Goal: Information Seeking & Learning: Learn about a topic

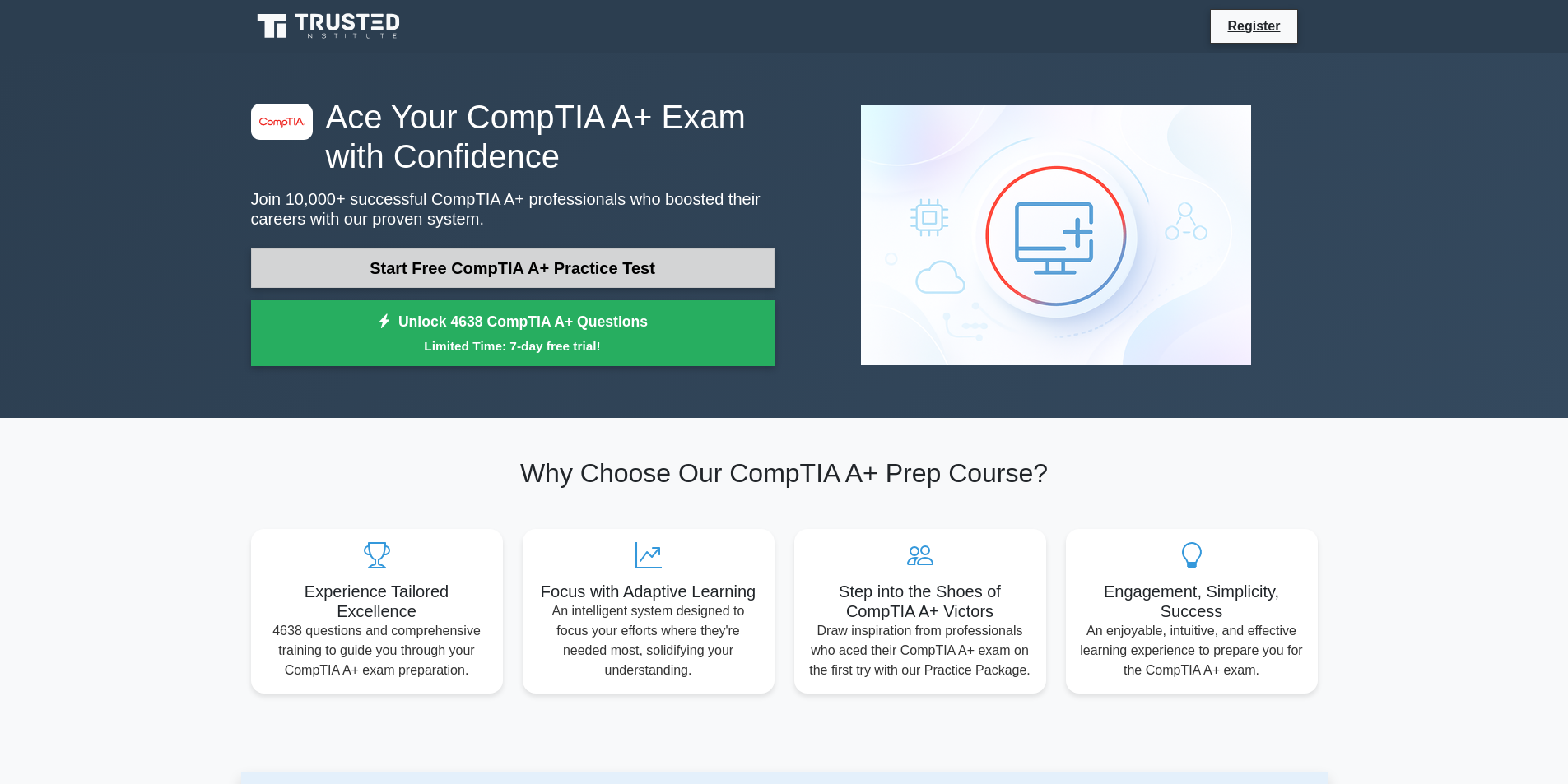
click at [524, 263] on link "Start Free CompTIA A+ Practice Test" at bounding box center [513, 268] width 524 height 39
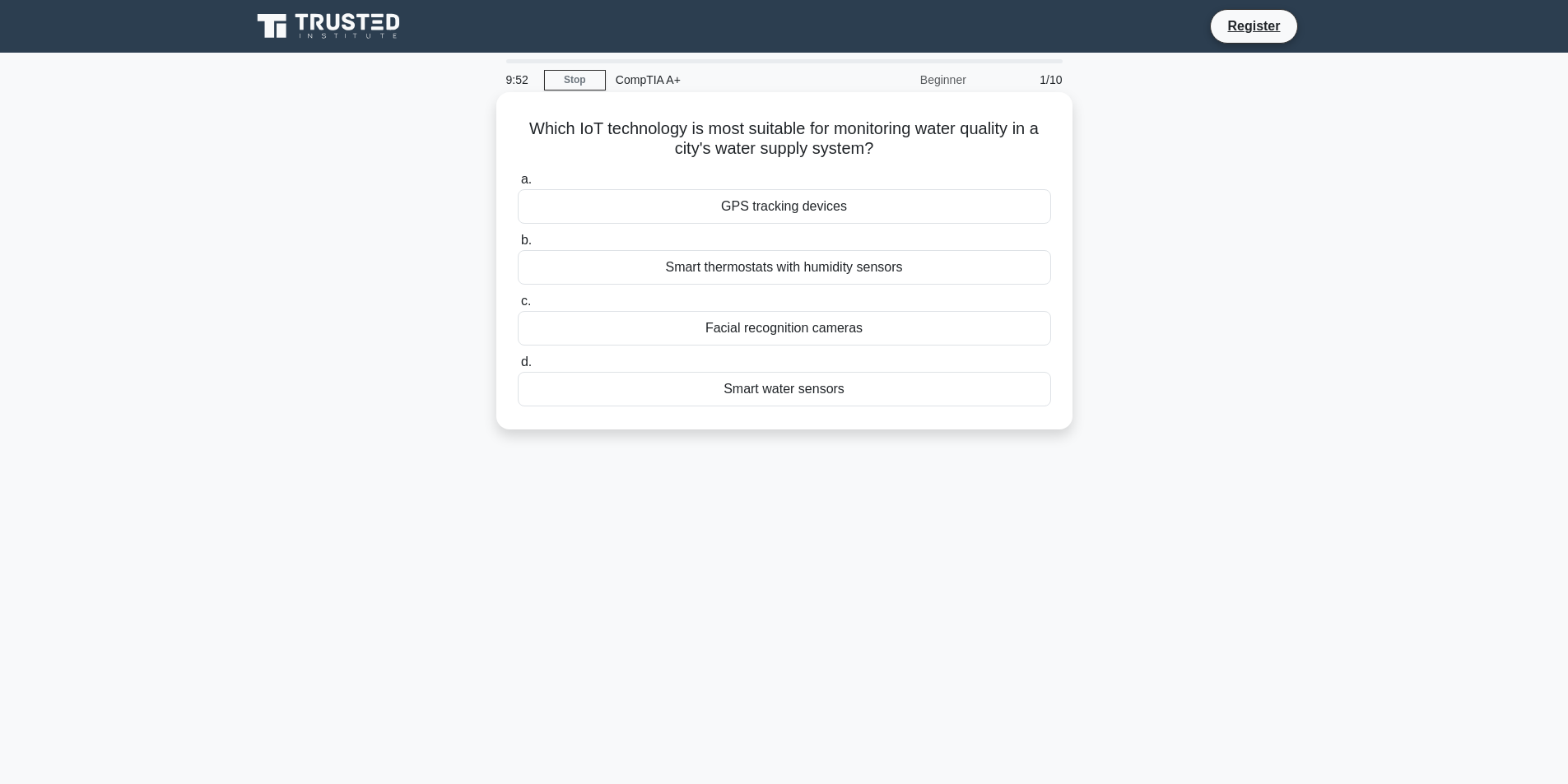
click at [862, 269] on div "Smart thermostats with humidity sensors" at bounding box center [784, 268] width 533 height 35
click at [517, 246] on input "b. Smart thermostats with humidity sensors" at bounding box center [517, 241] width 0 height 10
click at [846, 215] on div "Single sign-on (SSO)" at bounding box center [784, 207] width 533 height 35
click at [517, 185] on input "a. Single sign-on (SSO)" at bounding box center [517, 180] width 0 height 10
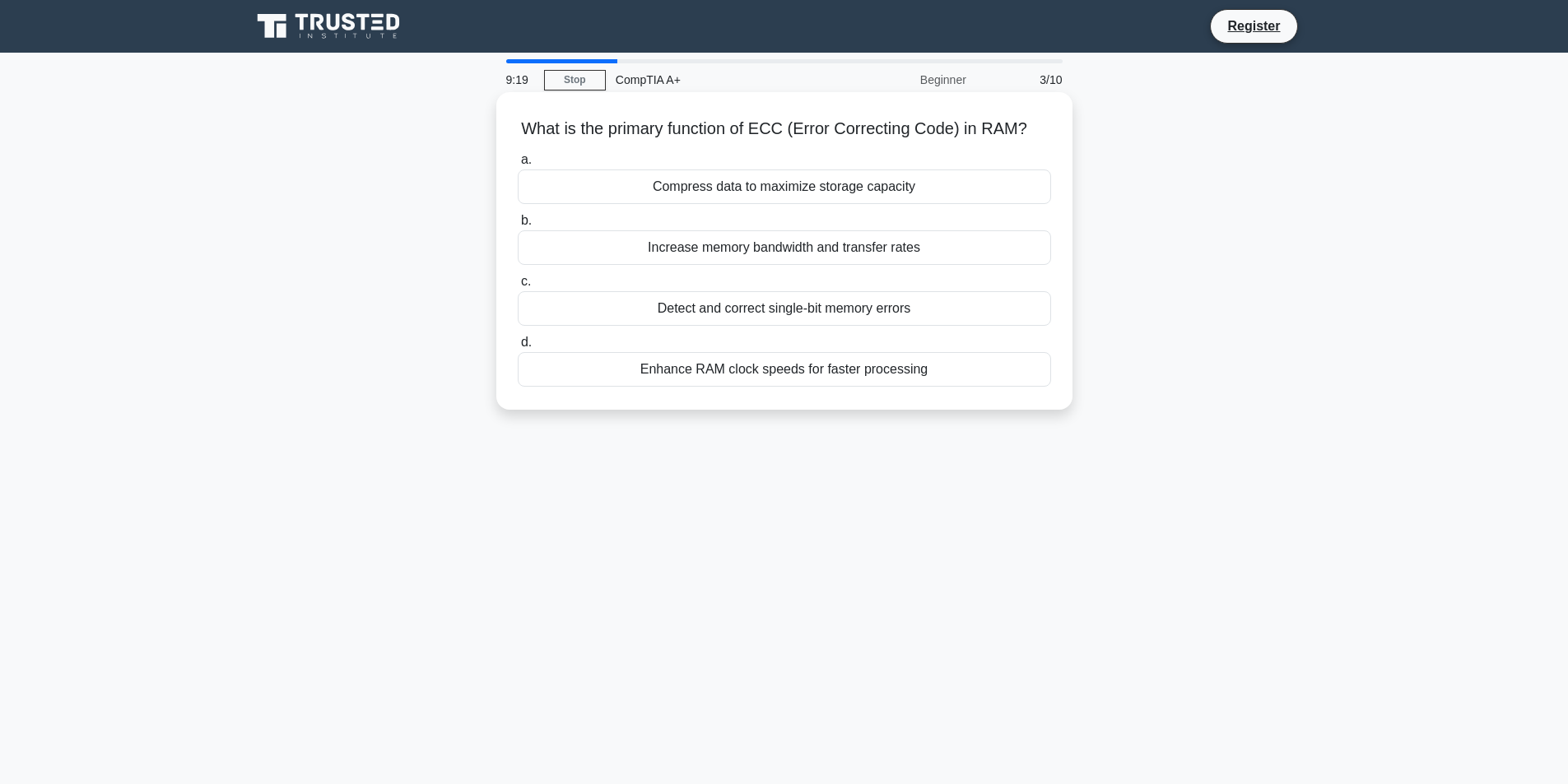
click at [745, 311] on div "Detect and correct single-bit memory errors" at bounding box center [784, 309] width 533 height 35
click at [517, 287] on input "c. Detect and correct single-bit memory errors" at bounding box center [517, 282] width 0 height 10
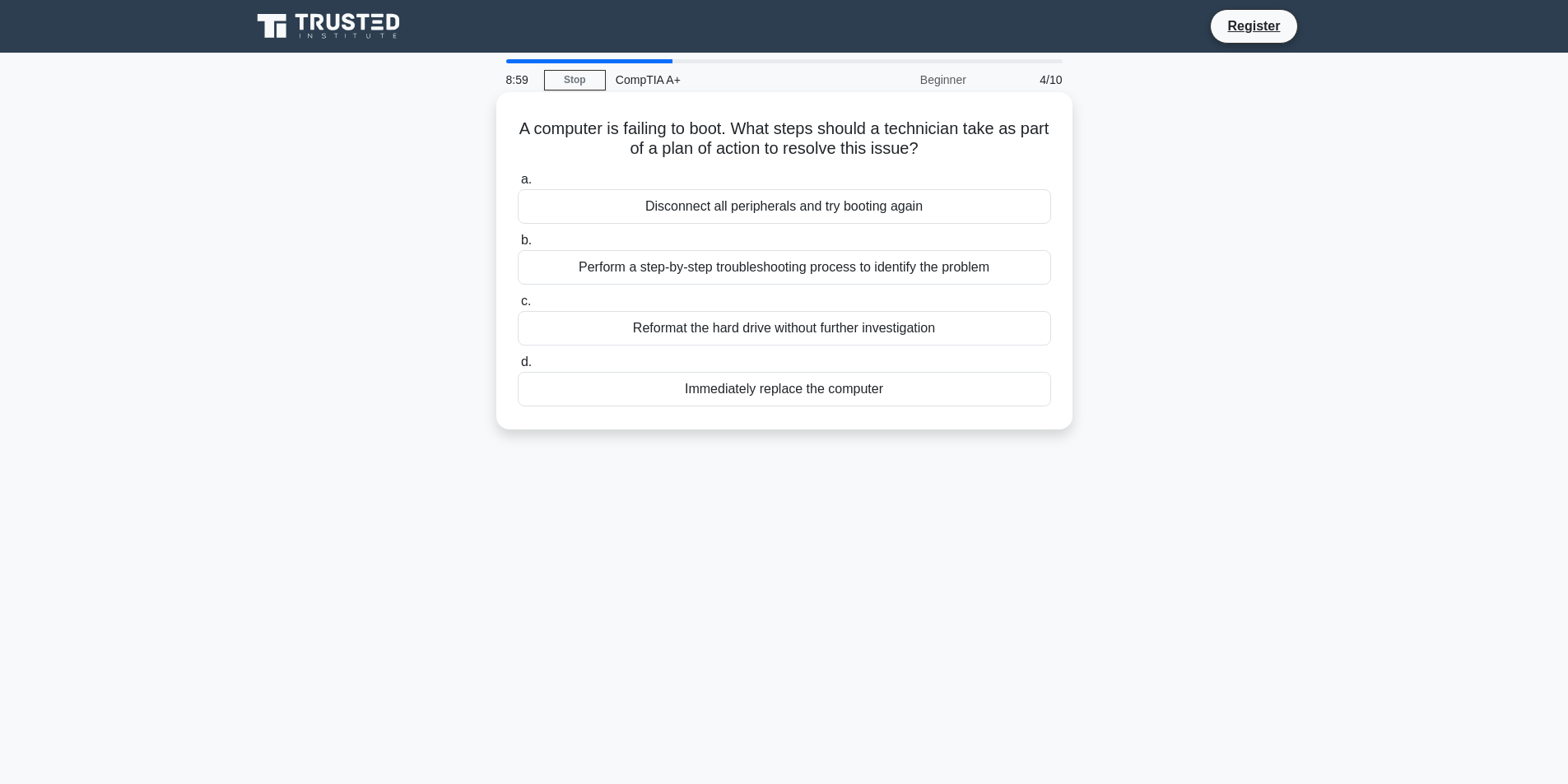
click at [835, 267] on div "Perform a step-by-step troubleshooting process to identify the problem" at bounding box center [784, 268] width 533 height 35
click at [517, 246] on input "b. Perform a step-by-step troubleshooting process to identify the problem" at bounding box center [517, 241] width 0 height 10
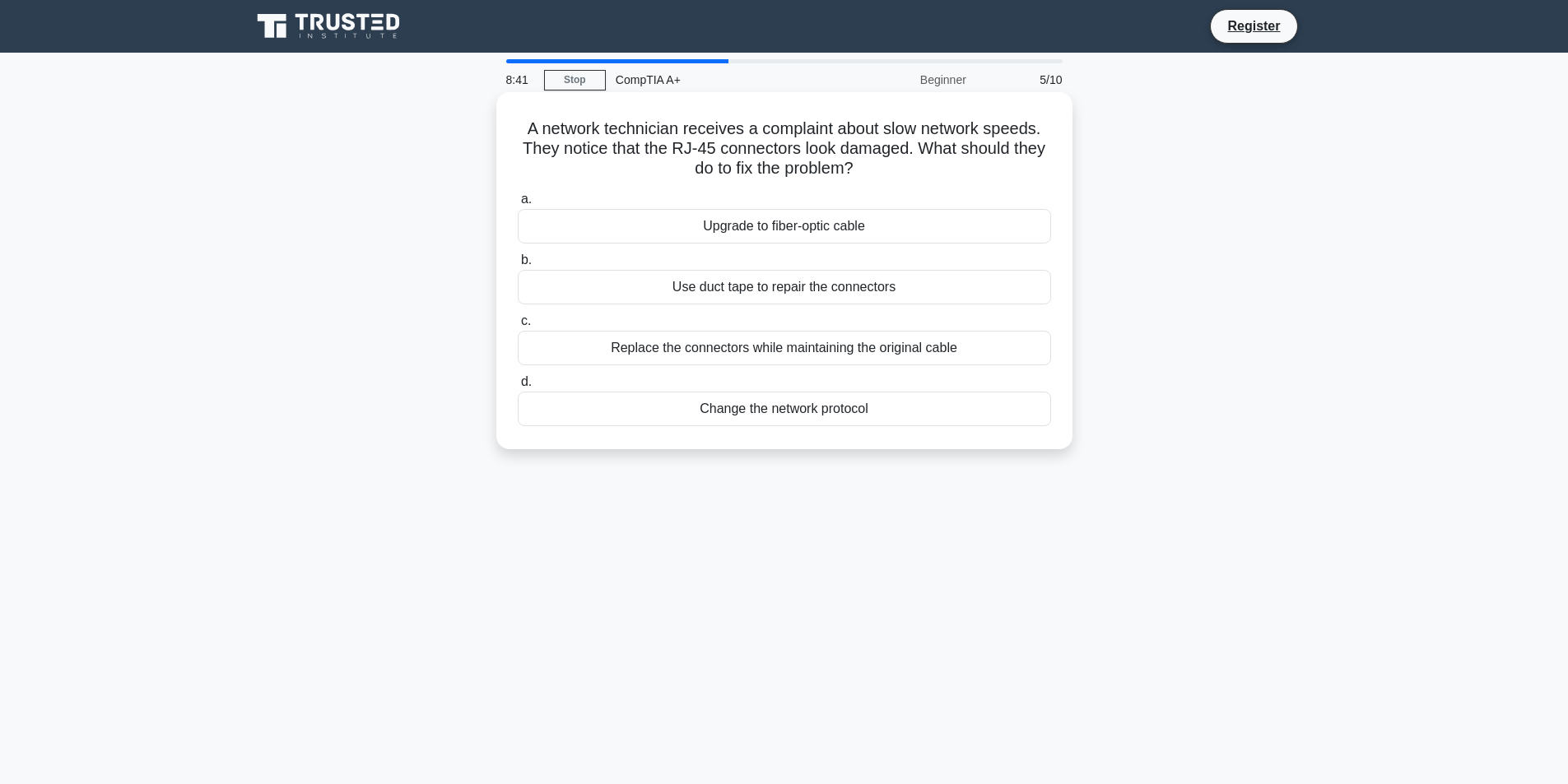
click at [835, 359] on div "Replace the connectors while maintaining the original cable" at bounding box center [784, 348] width 533 height 35
click at [517, 326] on input "c. Replace the connectors while maintaining the original cable" at bounding box center [517, 321] width 0 height 10
click at [892, 220] on div "Implement Multi-Factor Authentication" at bounding box center [784, 227] width 533 height 35
click at [517, 205] on input "a. Implement Multi-Factor Authentication" at bounding box center [517, 200] width 0 height 10
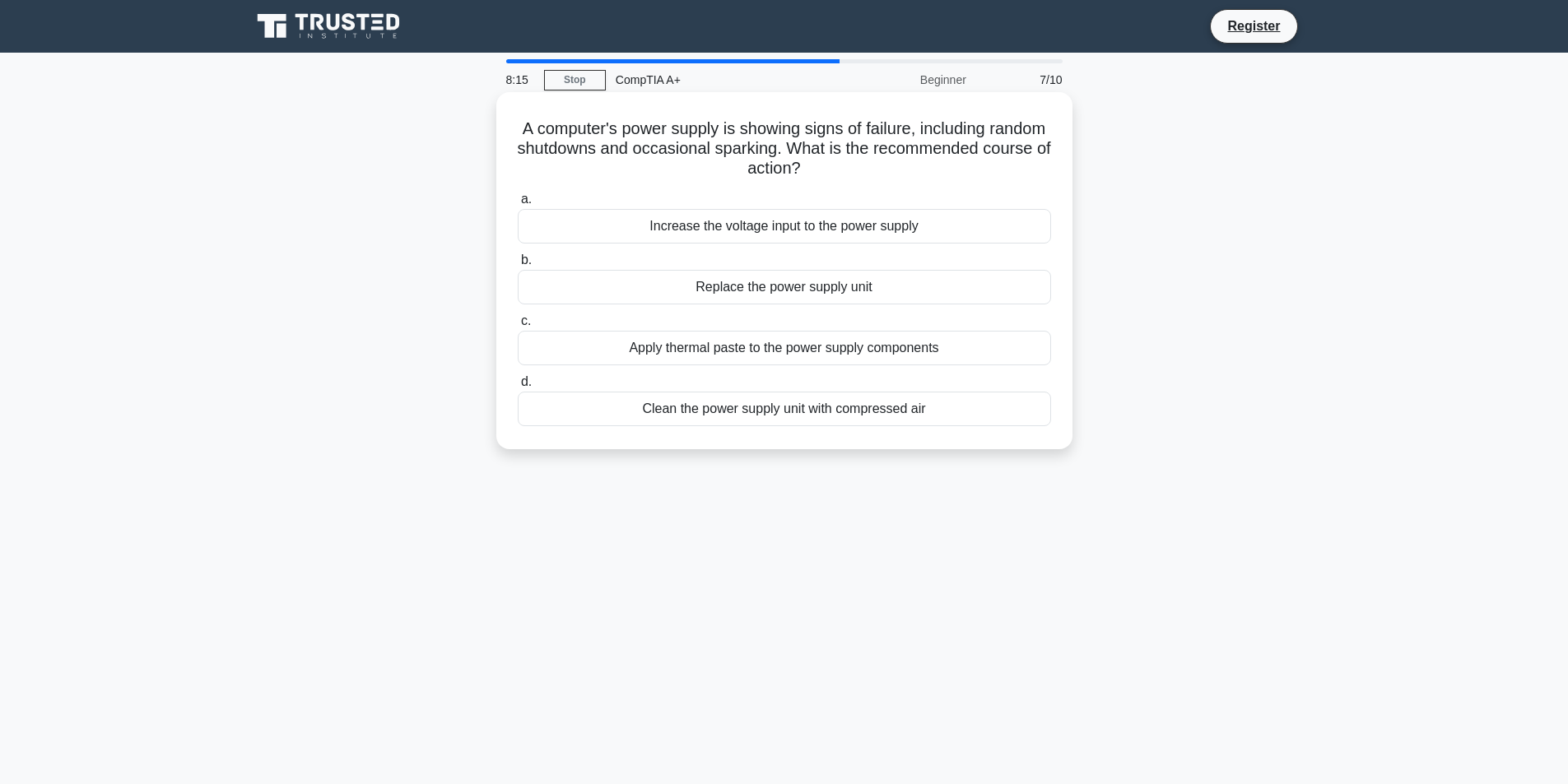
click at [900, 293] on div "Replace the power supply unit" at bounding box center [784, 287] width 533 height 35
click at [517, 266] on input "b. Replace the power supply unit" at bounding box center [517, 260] width 0 height 10
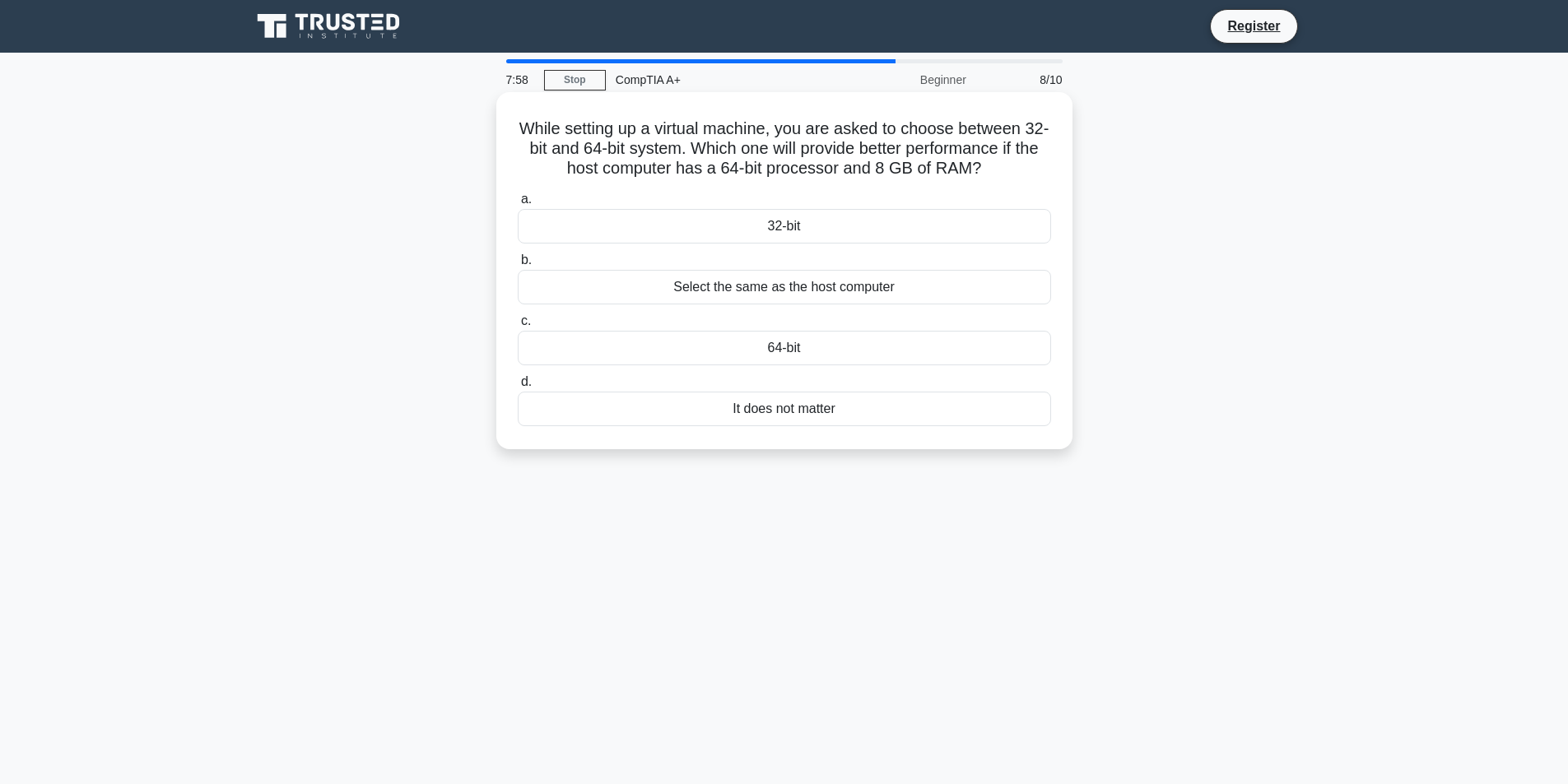
click at [728, 221] on div "32-bit" at bounding box center [784, 227] width 533 height 35
click at [517, 205] on input "a. 32-bit" at bounding box center [517, 200] width 0 height 10
click at [837, 290] on div "80 PLUS certification level" at bounding box center [784, 287] width 533 height 35
click at [517, 266] on input "b. 80 PLUS certification level" at bounding box center [517, 260] width 0 height 10
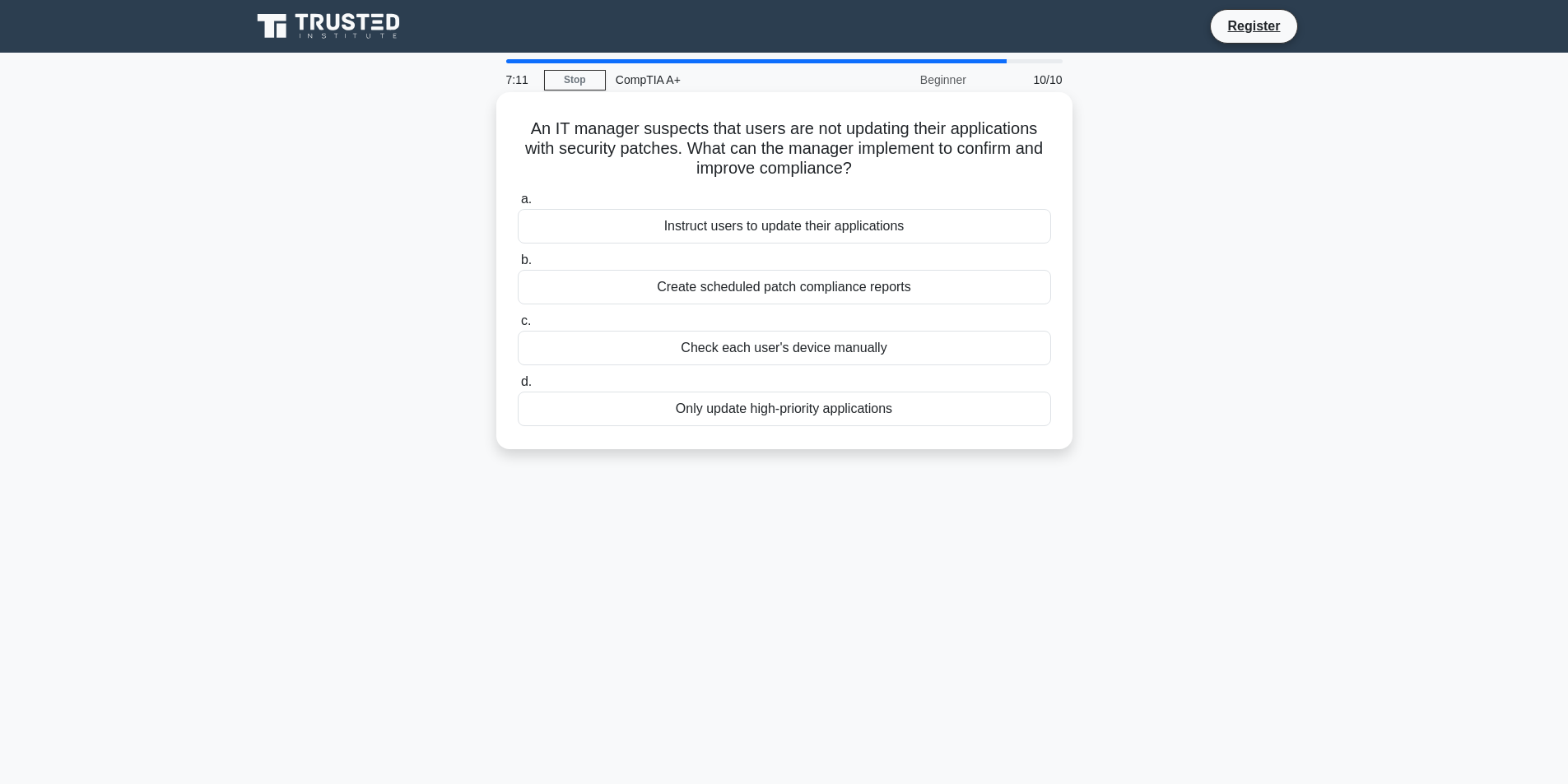
click at [750, 289] on div "Create scheduled patch compliance reports" at bounding box center [784, 287] width 533 height 35
click at [517, 266] on input "b. Create scheduled patch compliance reports" at bounding box center [517, 260] width 0 height 10
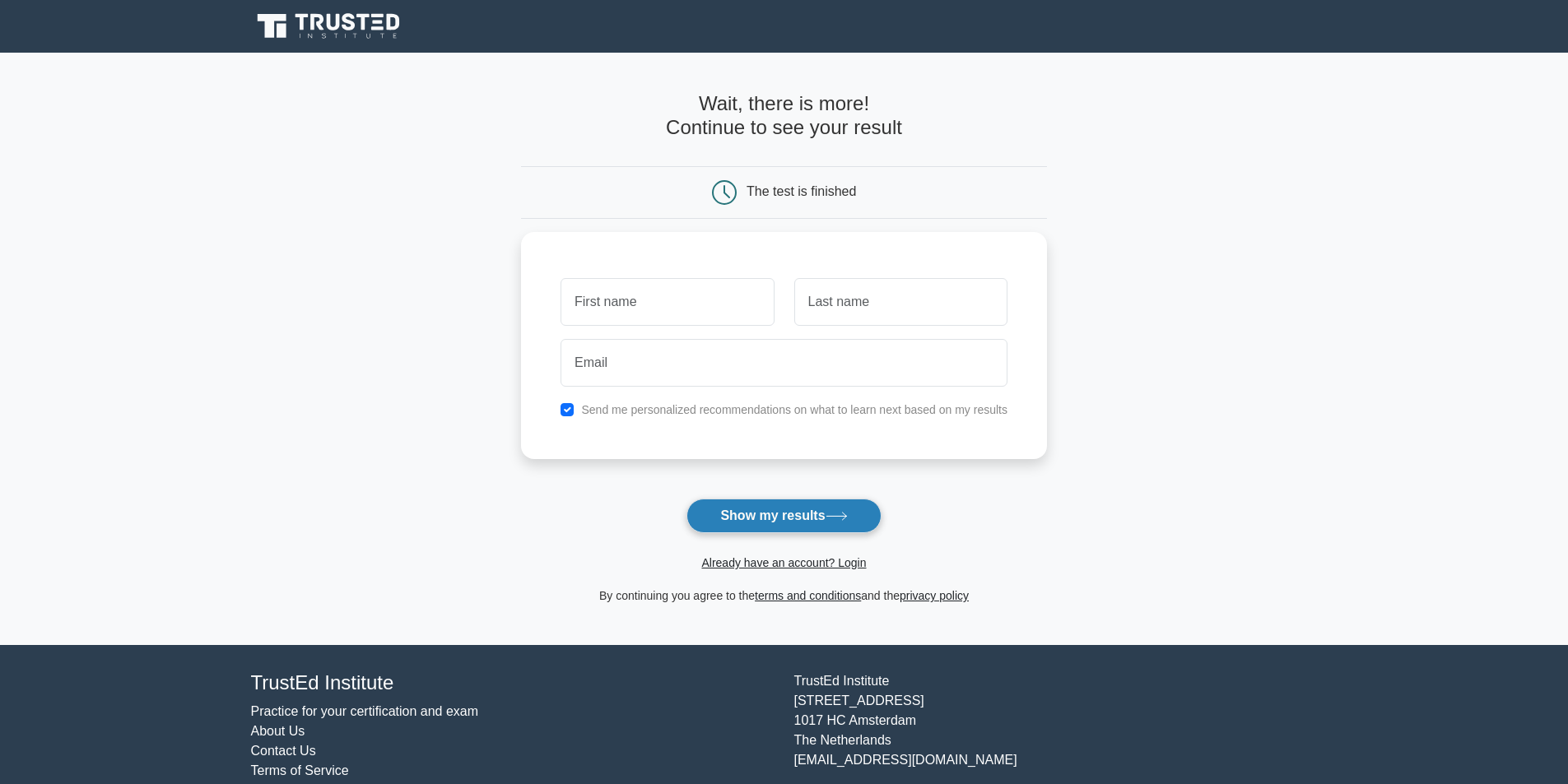
click at [753, 513] on button "Show my results" at bounding box center [784, 516] width 195 height 35
